Goal: Find specific page/section: Find specific page/section

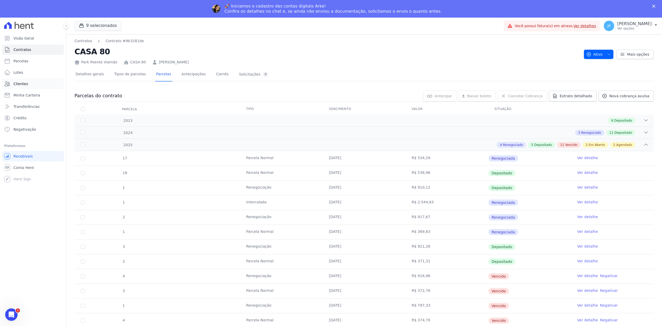
scroll to position [187, 0]
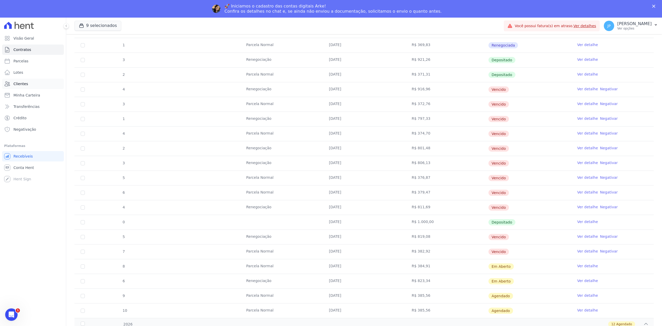
click at [30, 83] on link "Clientes" at bounding box center [33, 84] width 62 height 10
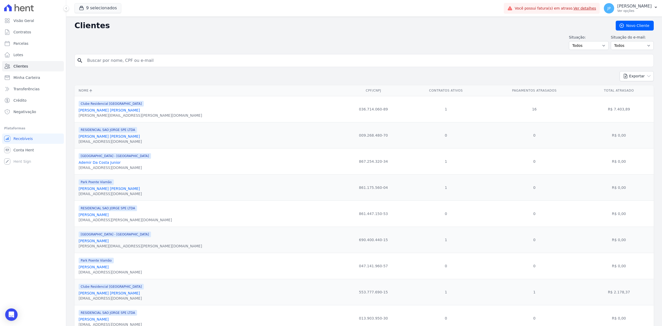
click at [194, 57] on input "search" at bounding box center [368, 60] width 568 height 10
paste input "[PERSON_NAME]"
type input "[PERSON_NAME]"
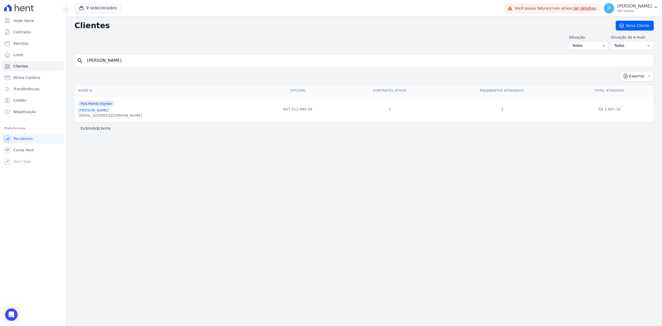
click at [108, 111] on link "[PERSON_NAME]" at bounding box center [94, 110] width 30 height 4
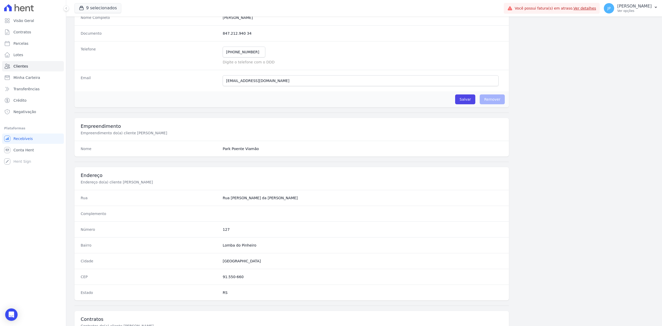
scroll to position [161, 0]
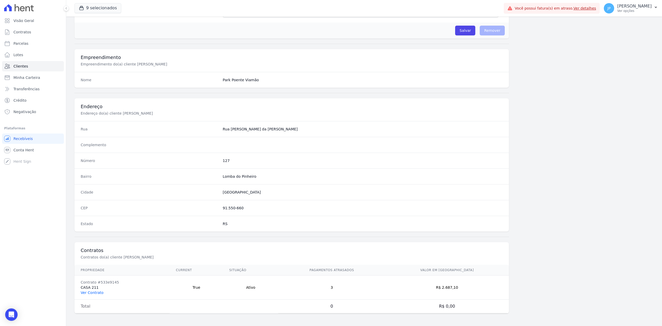
click at [94, 294] on link "Ver Contrato" at bounding box center [92, 293] width 23 height 4
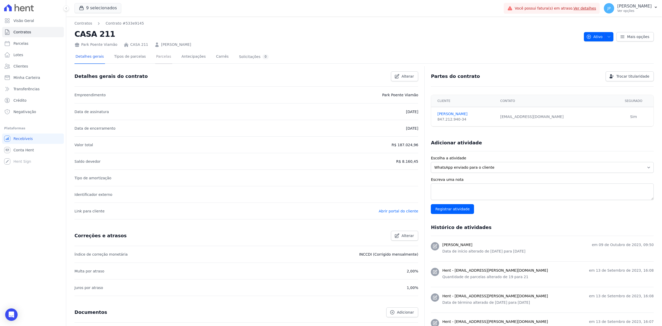
click at [155, 60] on link "Parcelas" at bounding box center [163, 57] width 17 height 14
